Goal: Task Accomplishment & Management: Manage account settings

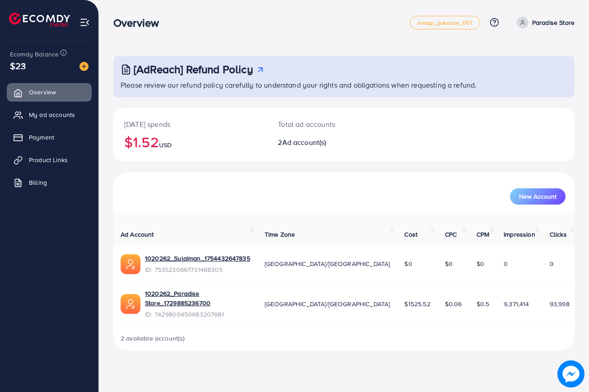
click at [547, 24] on p "Paradise Store" at bounding box center [553, 22] width 42 height 11
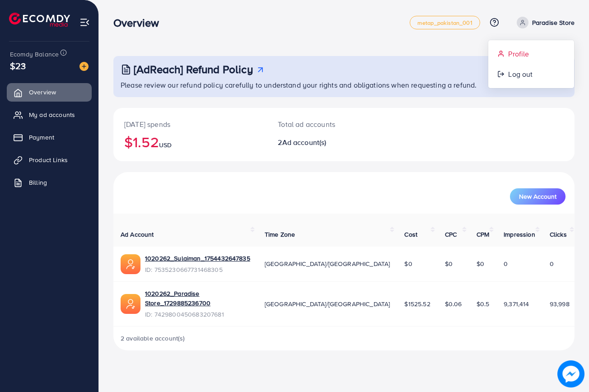
click at [523, 53] on span "Profile" at bounding box center [518, 53] width 21 height 11
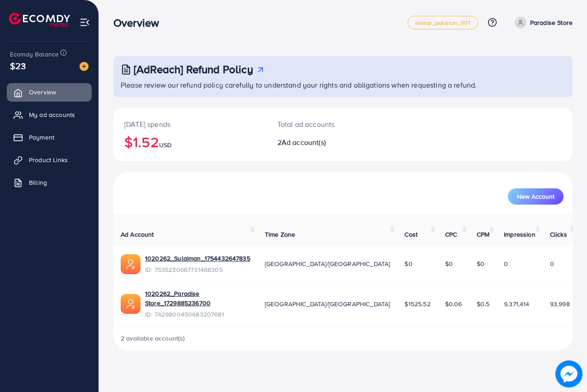
select select "********"
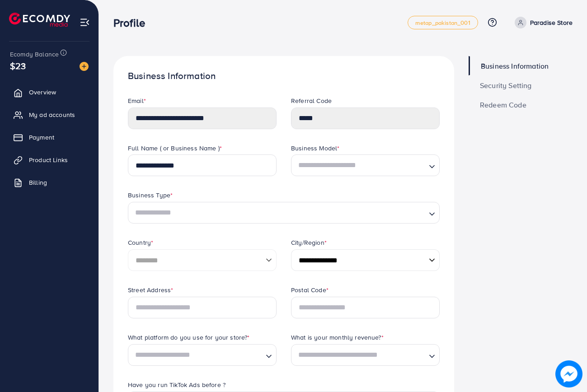
click at [508, 88] on span "Security Setting" at bounding box center [506, 85] width 52 height 7
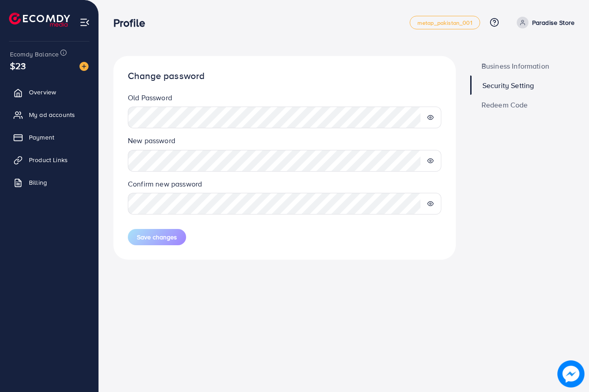
click at [431, 117] on circle at bounding box center [431, 118] width 2 height 2
click at [431, 117] on icon at bounding box center [430, 117] width 6 height 6
click at [40, 93] on span "Overview" at bounding box center [44, 92] width 27 height 9
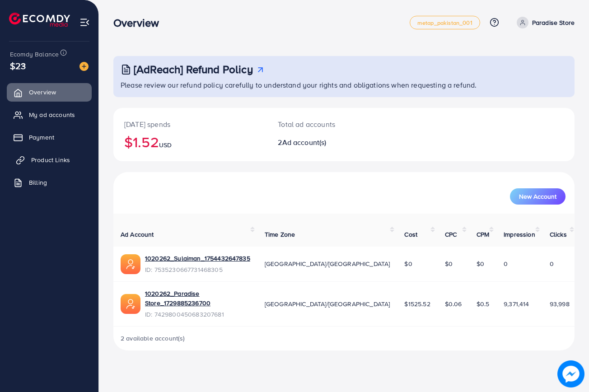
click at [45, 161] on span "Product Links" at bounding box center [50, 159] width 39 height 9
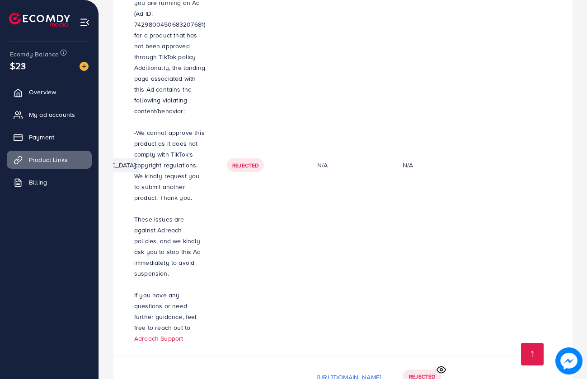
scroll to position [0, 304]
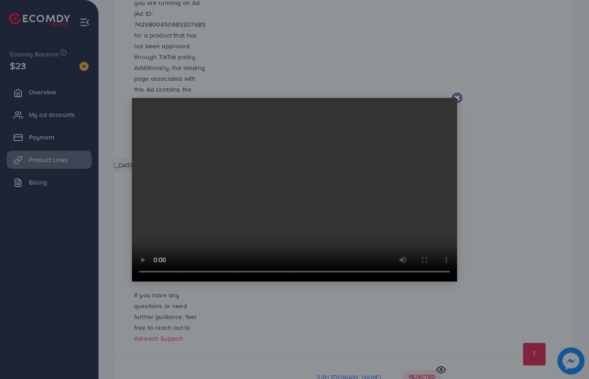
click at [457, 98] on line at bounding box center [457, 98] width 4 height 4
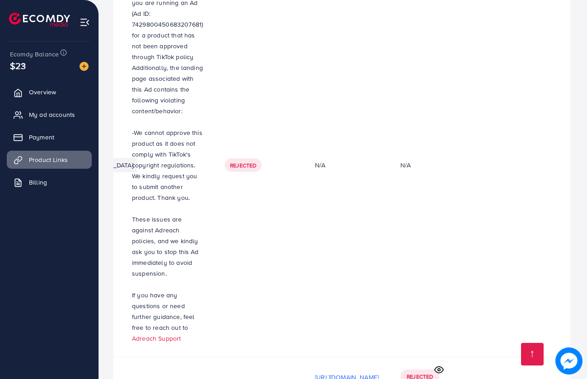
scroll to position [0, 299]
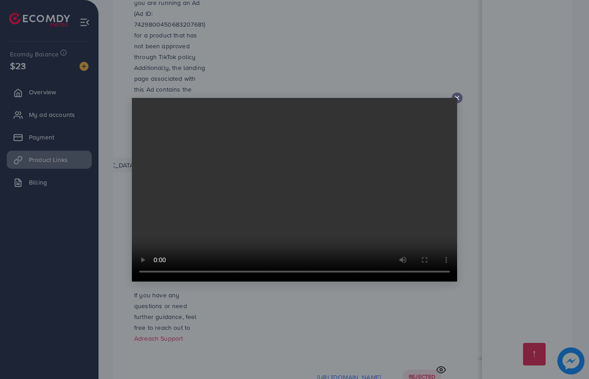
click at [457, 95] on icon at bounding box center [457, 97] width 7 height 7
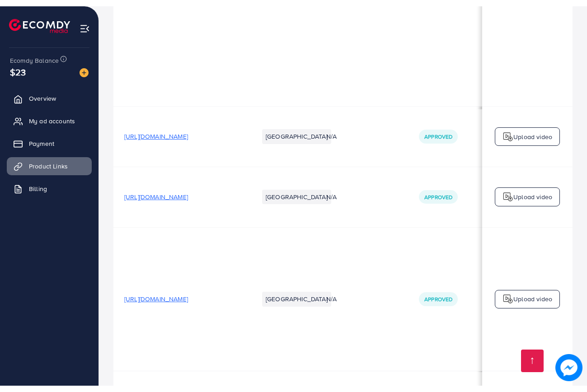
scroll to position [0, 0]
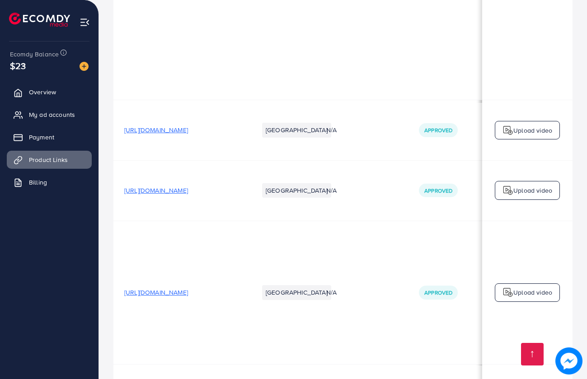
click at [188, 288] on span "[URL][DOMAIN_NAME]" at bounding box center [156, 292] width 64 height 9
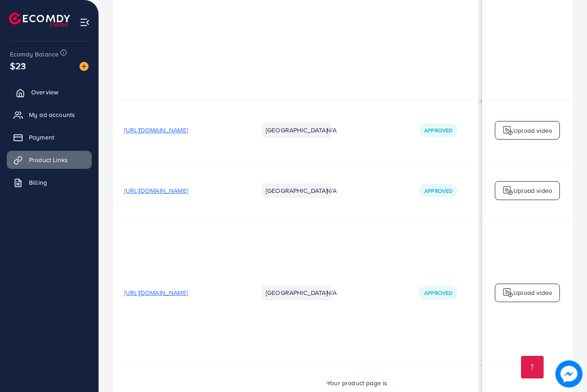
click at [51, 92] on span "Overview" at bounding box center [44, 92] width 27 height 9
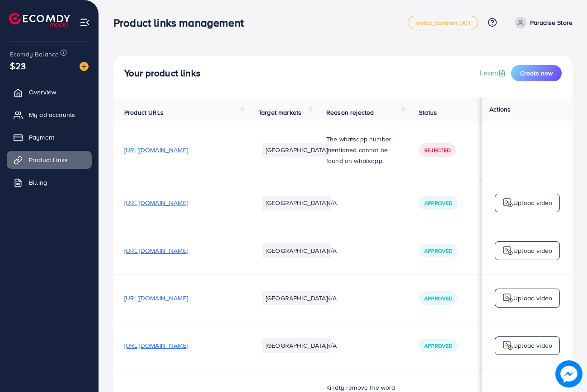
click at [188, 148] on span "[URL][DOMAIN_NAME]" at bounding box center [156, 149] width 64 height 9
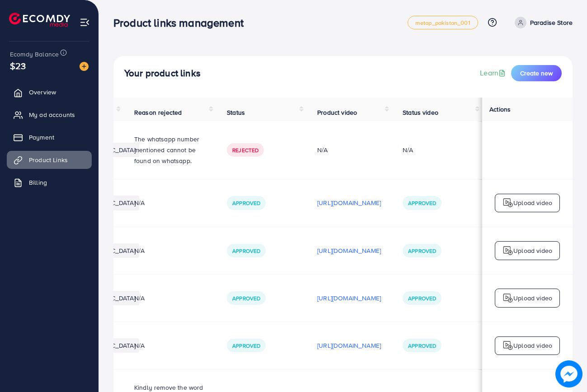
scroll to position [0, 236]
click at [381, 197] on p "[URL][DOMAIN_NAME]" at bounding box center [349, 202] width 64 height 11
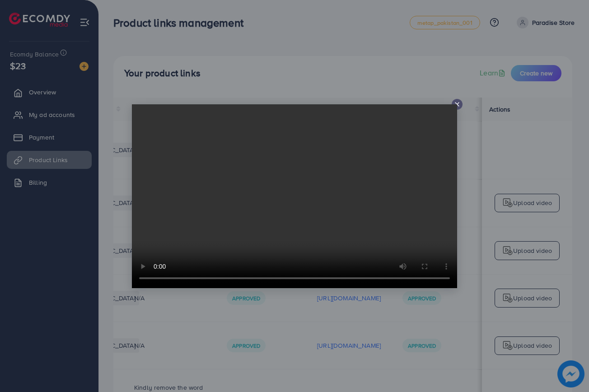
click at [459, 103] on line at bounding box center [457, 105] width 4 height 4
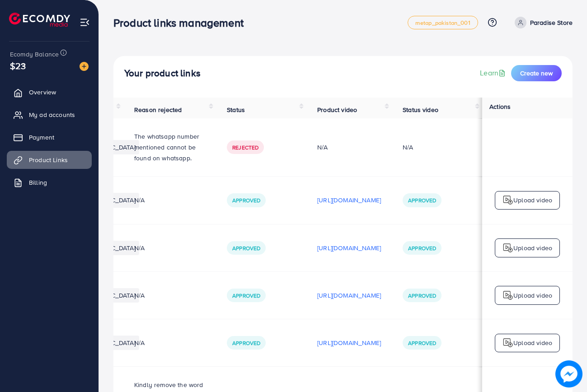
scroll to position [2, 236]
click at [381, 243] on p "[URL][DOMAIN_NAME]" at bounding box center [349, 248] width 64 height 11
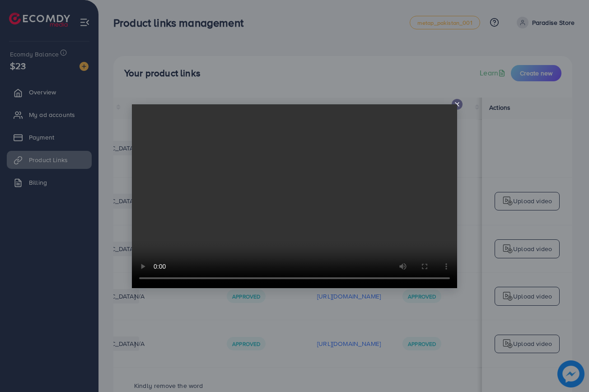
click at [456, 104] on icon at bounding box center [457, 104] width 7 height 7
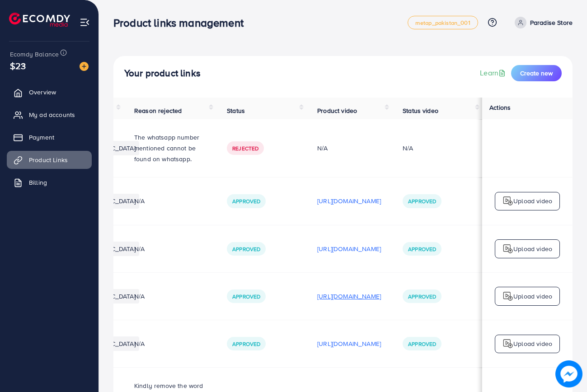
click at [381, 291] on p "[URL][DOMAIN_NAME]" at bounding box center [349, 296] width 64 height 11
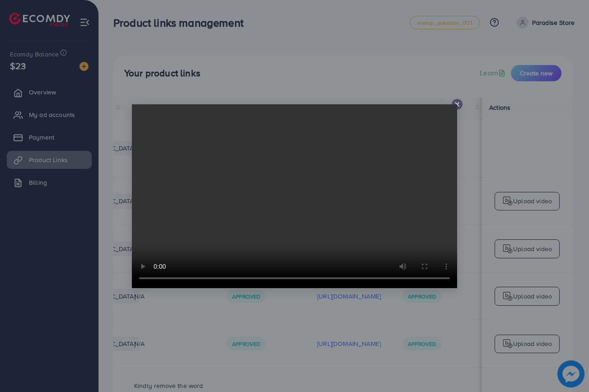
click at [456, 105] on line at bounding box center [457, 105] width 4 height 4
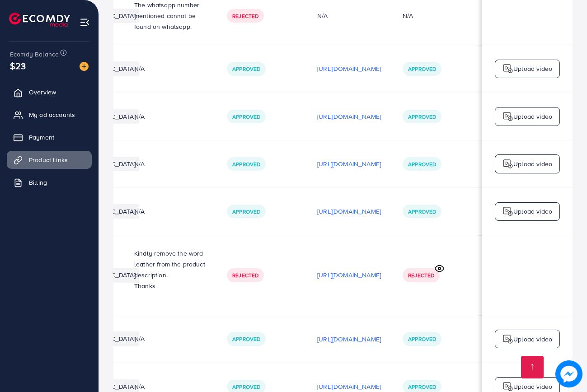
scroll to position [135, 0]
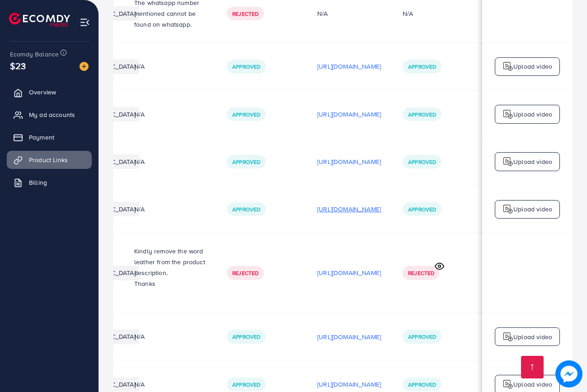
click at [381, 204] on p "[URL][DOMAIN_NAME]" at bounding box center [349, 209] width 64 height 11
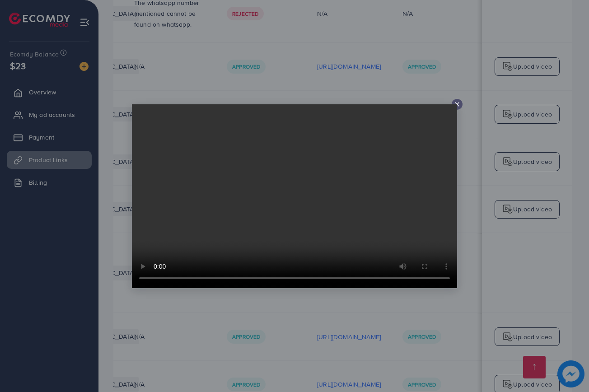
click at [445, 278] on video at bounding box center [294, 196] width 325 height 184
click at [460, 103] on icon at bounding box center [457, 104] width 7 height 7
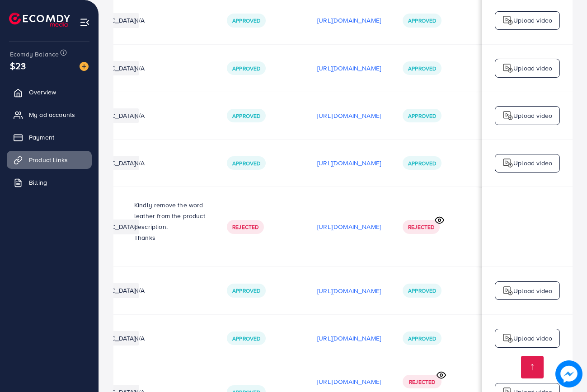
scroll to position [182, 0]
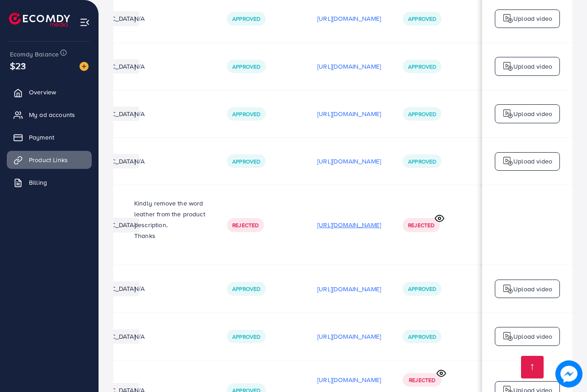
click at [381, 220] on p "[URL][DOMAIN_NAME]" at bounding box center [349, 225] width 64 height 11
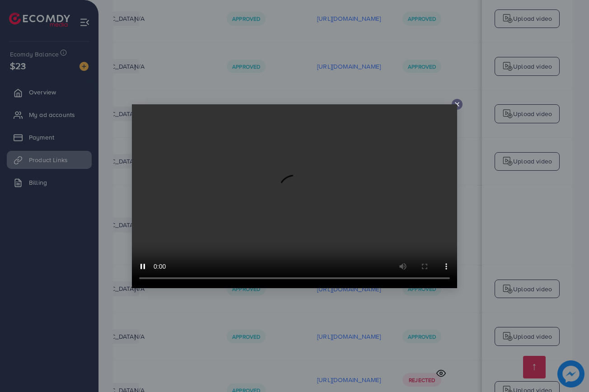
click at [457, 103] on icon at bounding box center [457, 104] width 7 height 7
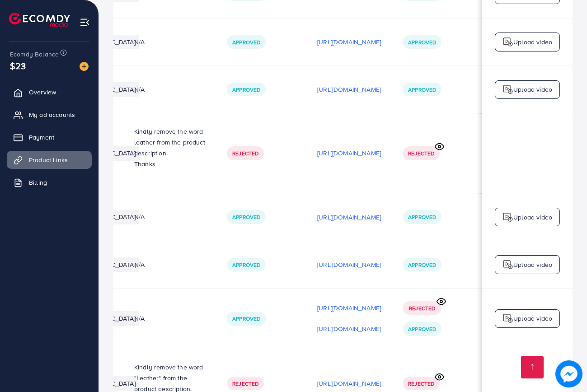
scroll to position [263, 0]
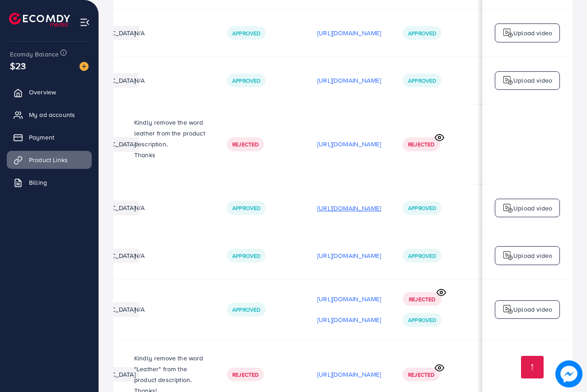
click at [381, 203] on p "[URL][DOMAIN_NAME]" at bounding box center [349, 208] width 64 height 11
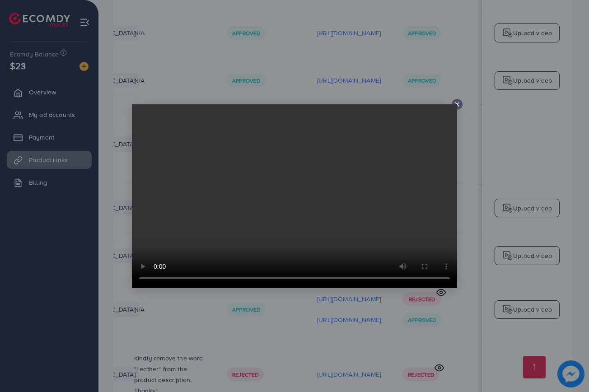
click at [458, 103] on line at bounding box center [457, 105] width 4 height 4
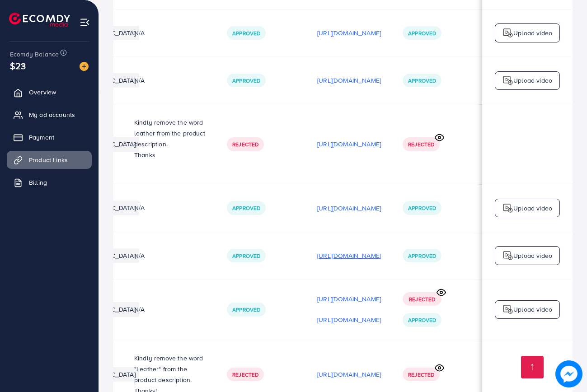
click at [381, 250] on p "[URL][DOMAIN_NAME]" at bounding box center [349, 255] width 64 height 11
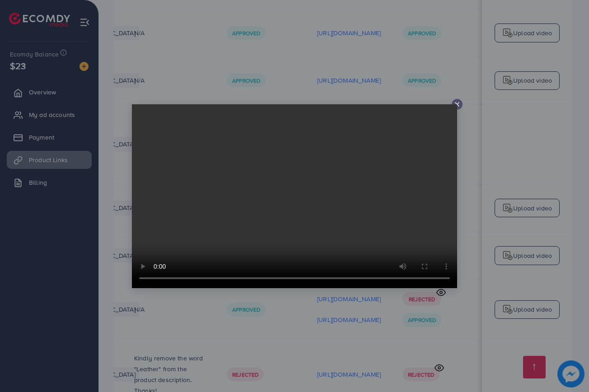
click at [461, 108] on div at bounding box center [457, 104] width 11 height 11
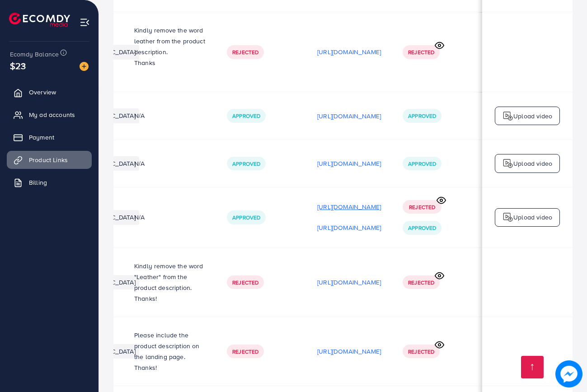
scroll to position [360, 0]
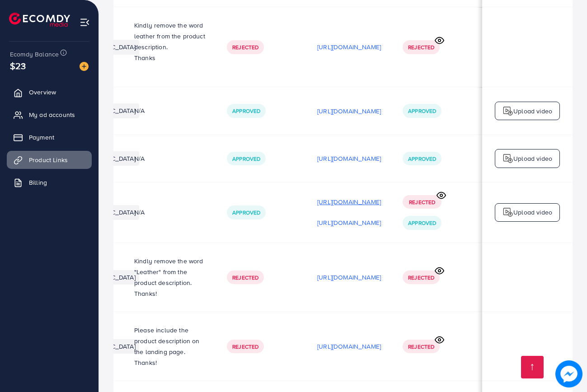
click at [381, 196] on p "[URL][DOMAIN_NAME]" at bounding box center [349, 201] width 64 height 11
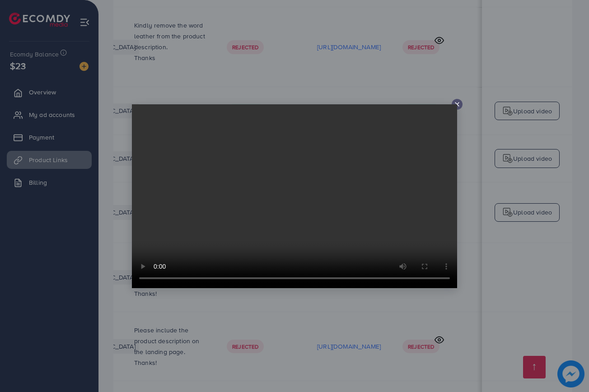
click at [459, 101] on icon at bounding box center [457, 104] width 7 height 7
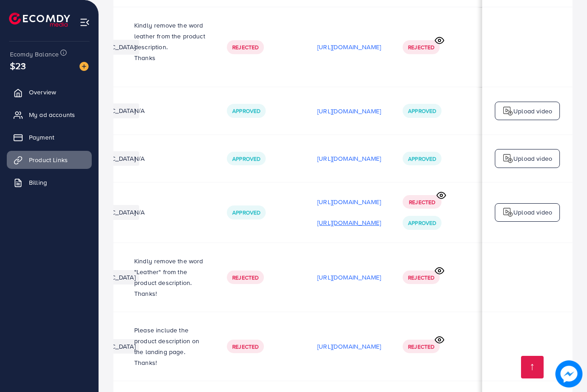
click at [381, 217] on p "[URL][DOMAIN_NAME]" at bounding box center [349, 222] width 64 height 11
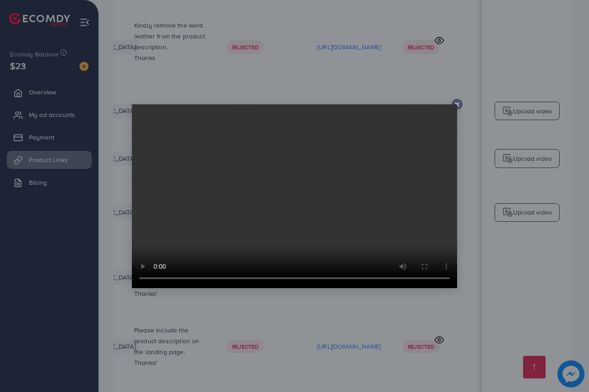
click at [460, 102] on icon at bounding box center [457, 104] width 7 height 7
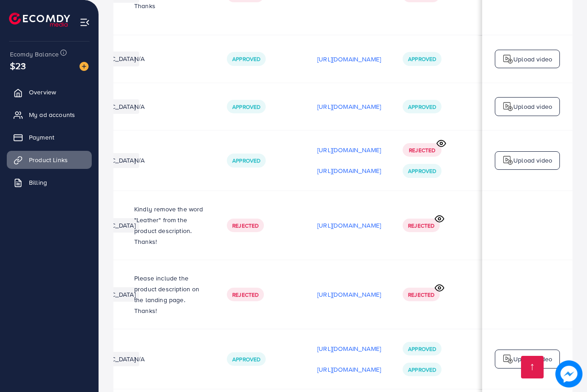
scroll to position [419, 0]
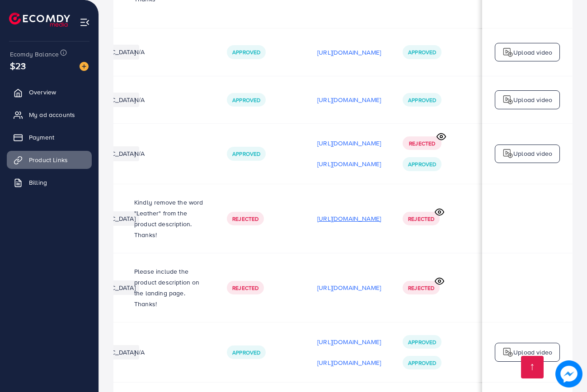
click at [381, 213] on p "[URL][DOMAIN_NAME]" at bounding box center [349, 218] width 64 height 11
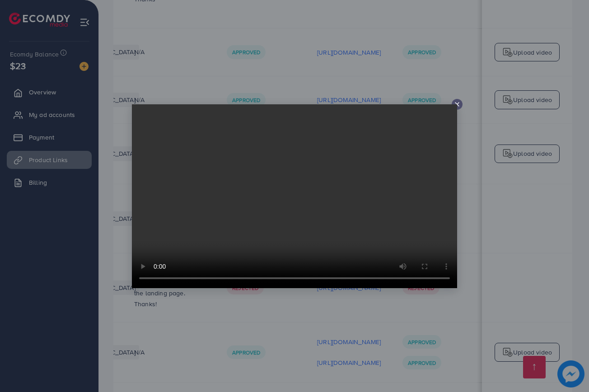
click at [460, 104] on icon at bounding box center [457, 104] width 7 height 7
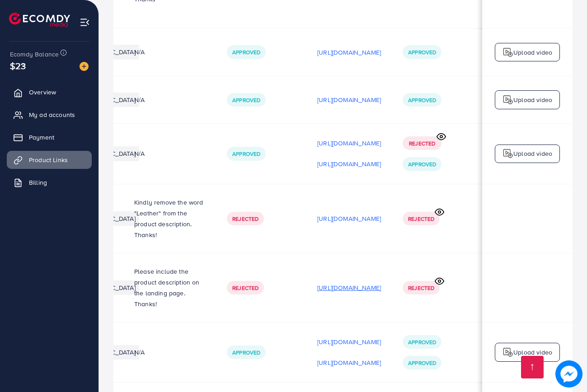
click at [381, 282] on p "[URL][DOMAIN_NAME]" at bounding box center [349, 287] width 64 height 11
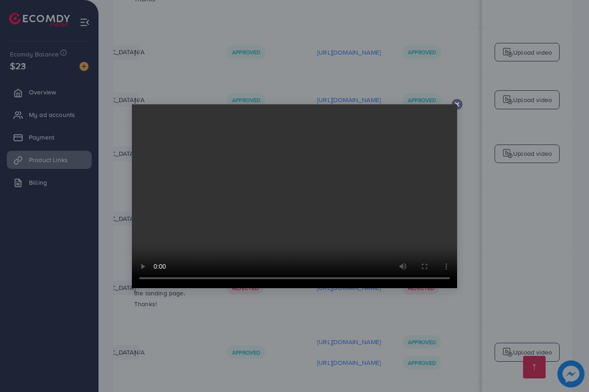
click at [458, 106] on icon at bounding box center [457, 104] width 7 height 7
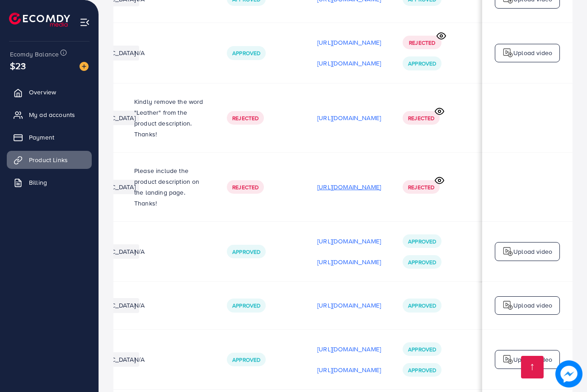
scroll to position [529, 0]
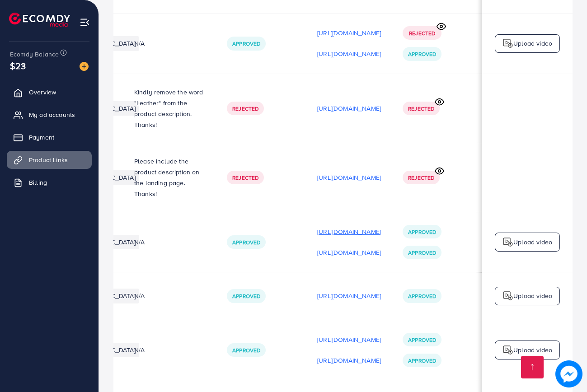
click at [381, 226] on p "[URL][DOMAIN_NAME]" at bounding box center [349, 231] width 64 height 11
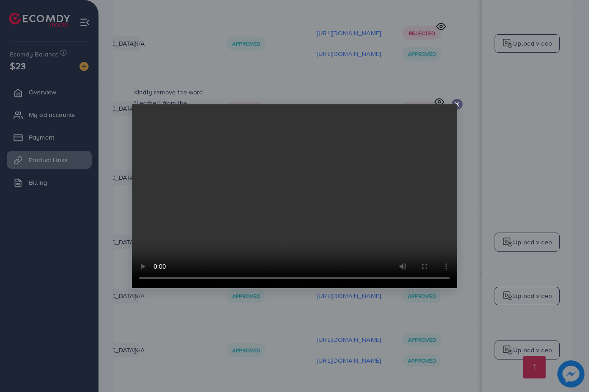
click at [459, 104] on icon at bounding box center [457, 104] width 7 height 7
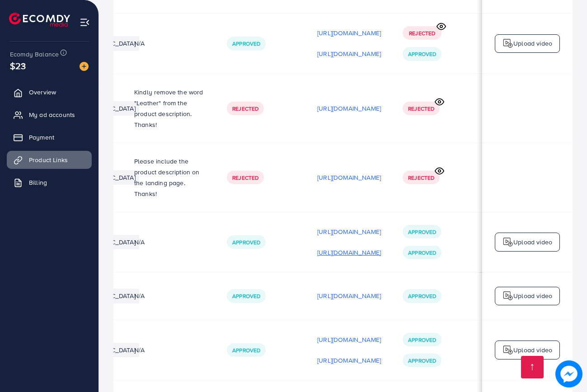
click at [381, 247] on p "[URL][DOMAIN_NAME]" at bounding box center [349, 252] width 64 height 11
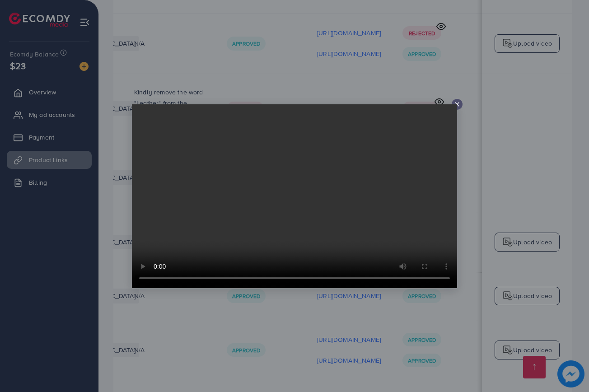
click at [456, 104] on icon at bounding box center [457, 104] width 7 height 7
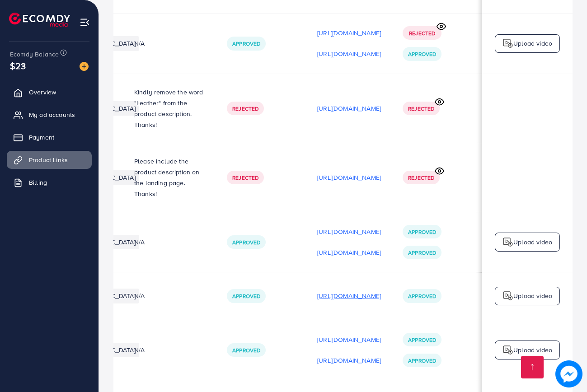
click at [381, 290] on p "[URL][DOMAIN_NAME]" at bounding box center [349, 295] width 64 height 11
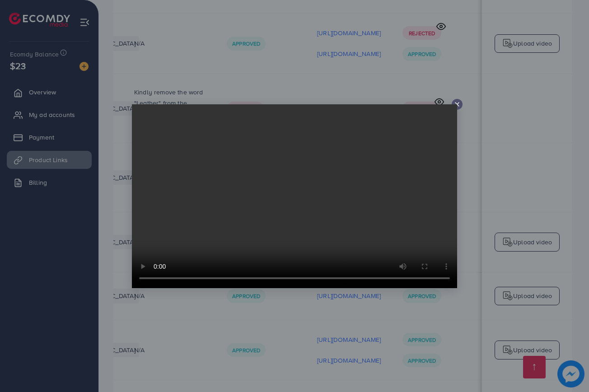
click at [458, 106] on icon at bounding box center [457, 104] width 7 height 7
